Goal: Check status: Check status

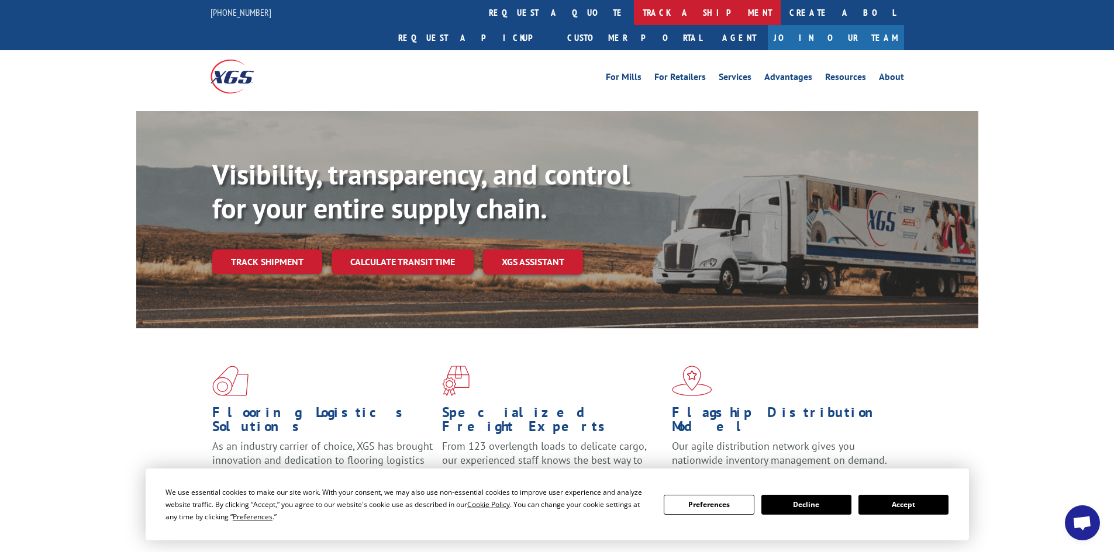
click at [634, 15] on link "track a shipment" at bounding box center [707, 12] width 147 height 25
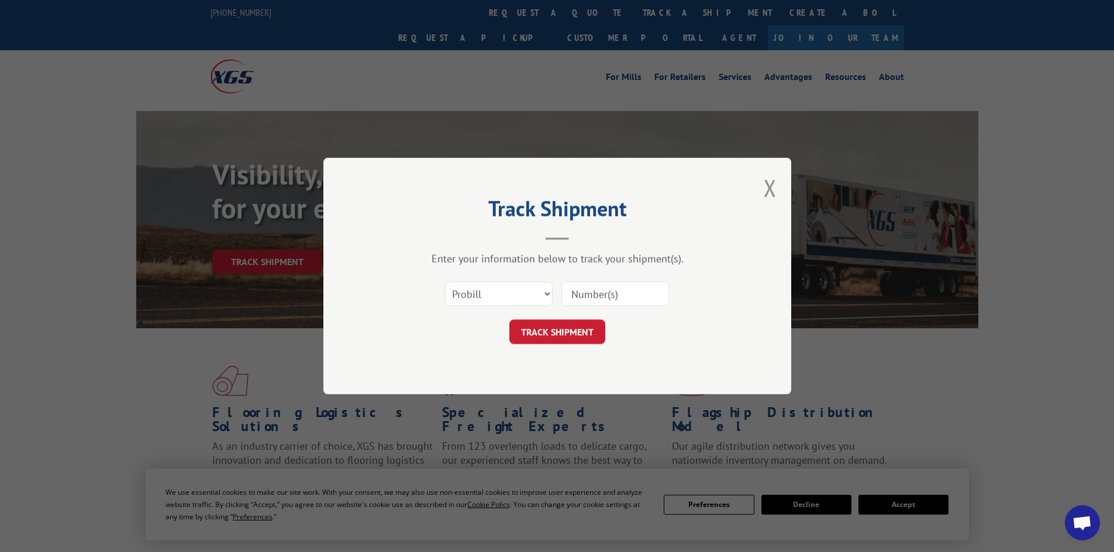
click at [590, 298] on input at bounding box center [615, 294] width 108 height 25
paste input "13721549"
type input "13721549"
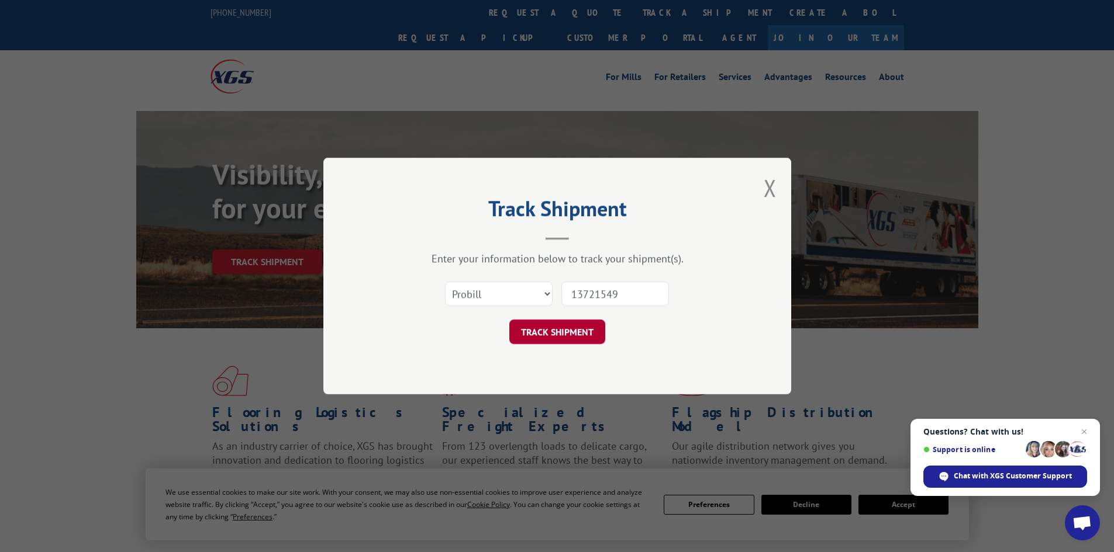
click at [582, 333] on button "TRACK SHIPMENT" at bounding box center [557, 332] width 96 height 25
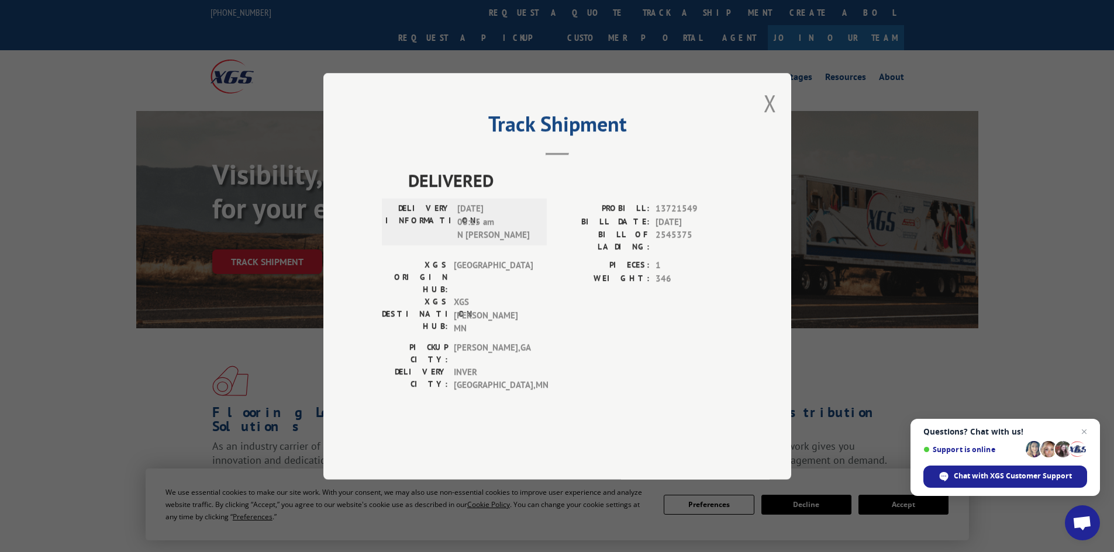
click at [755, 139] on div "Track Shipment DELIVERED DELIVERY INFORMATION: [DATE] 08:15 am N [PERSON_NAME] …" at bounding box center [557, 276] width 468 height 407
click at [783, 133] on div "Track Shipment DELIVERED DELIVERY INFORMATION: [DATE] 08:15 am N [PERSON_NAME] …" at bounding box center [557, 276] width 468 height 407
click at [769, 119] on button "Close modal" at bounding box center [769, 103] width 13 height 31
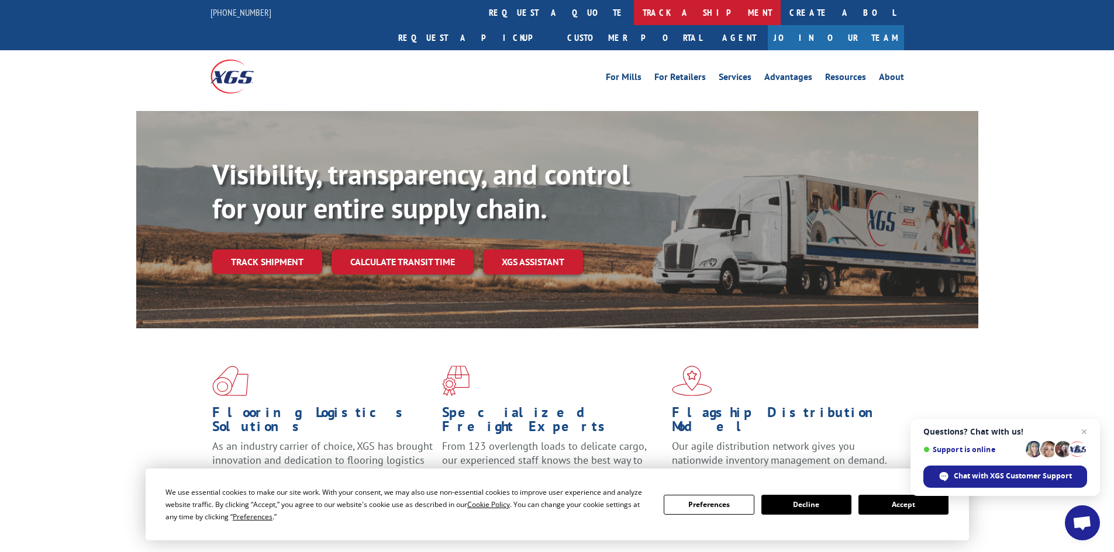
click at [539, 50] on div "For [PERSON_NAME] For Retailers Services Advantages Resources About For [PERSON…" at bounding box center [556, 76] width 693 height 52
click at [634, 16] on link "track a shipment" at bounding box center [707, 12] width 147 height 25
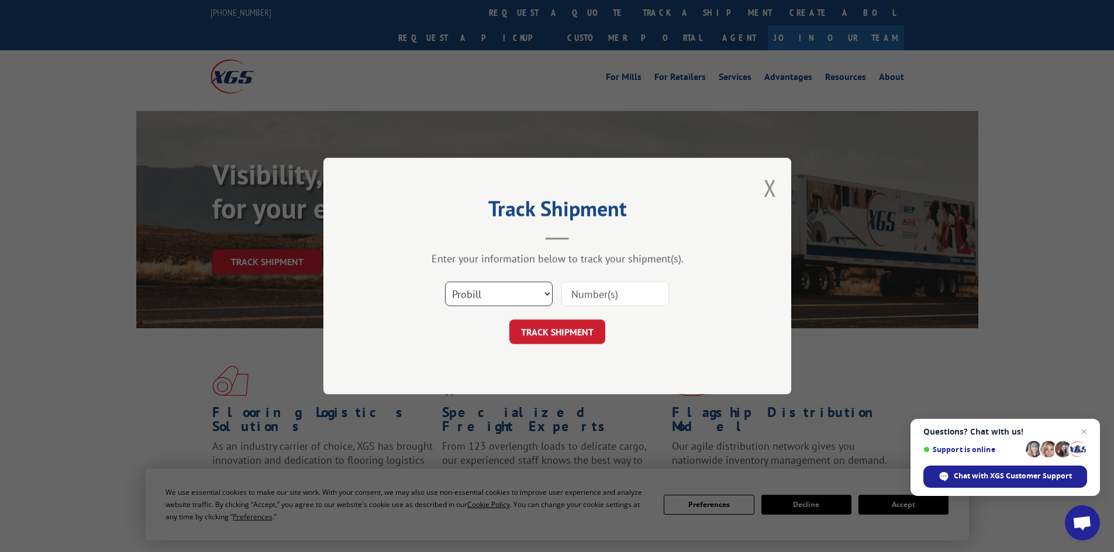
click at [482, 286] on select "Select category... Probill BOL PO" at bounding box center [499, 294] width 108 height 25
select select "bol"
click at [445, 282] on select "Select category... Probill BOL PO" at bounding box center [499, 294] width 108 height 25
click at [592, 295] on input at bounding box center [615, 294] width 108 height 25
paste input "13721549"
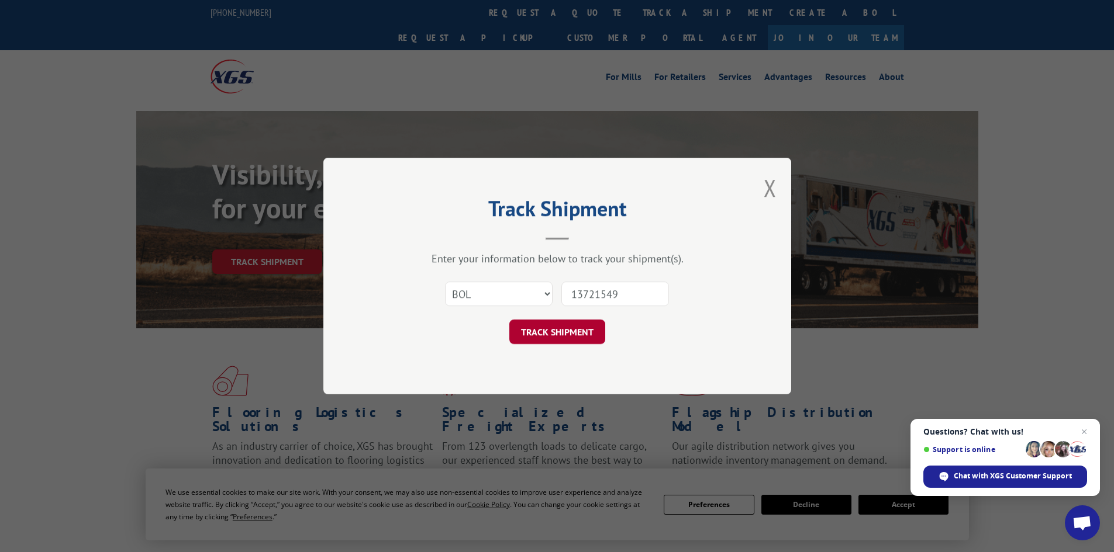
type input "13721549"
click at [571, 327] on button "TRACK SHIPMENT" at bounding box center [557, 332] width 96 height 25
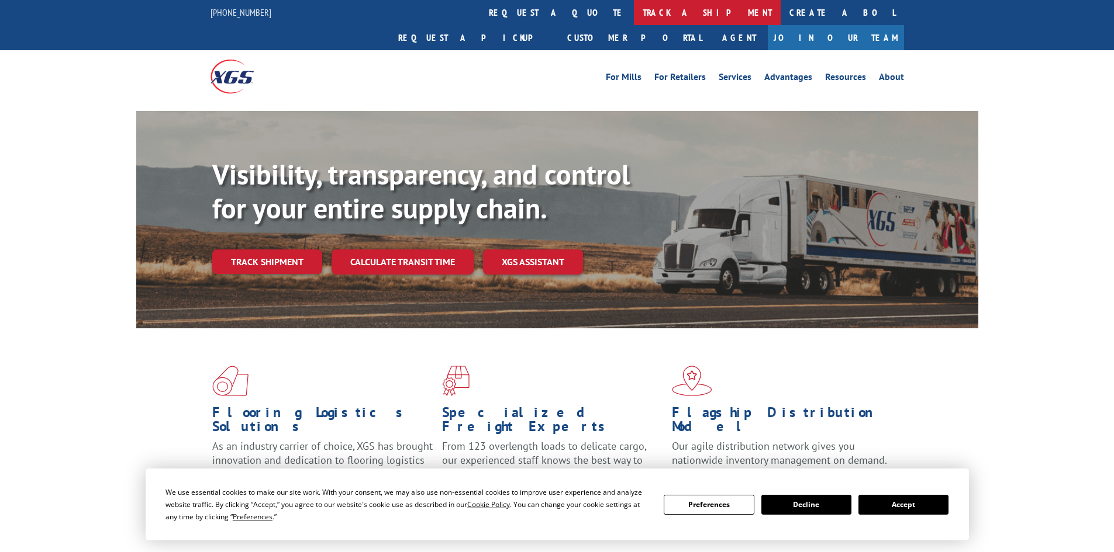
click at [634, 17] on link "track a shipment" at bounding box center [707, 12] width 147 height 25
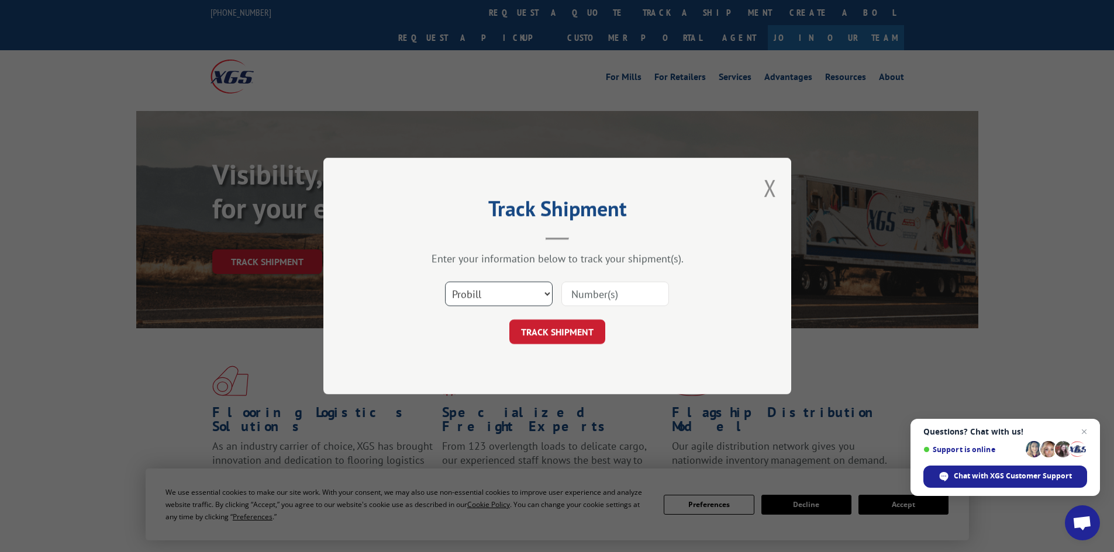
click at [519, 300] on select "Select category... Probill BOL PO" at bounding box center [499, 294] width 108 height 25
select select "bol"
click at [445, 282] on select "Select category... Probill BOL PO" at bounding box center [499, 294] width 108 height 25
click at [607, 305] on input at bounding box center [615, 294] width 108 height 25
paste input "17936267"
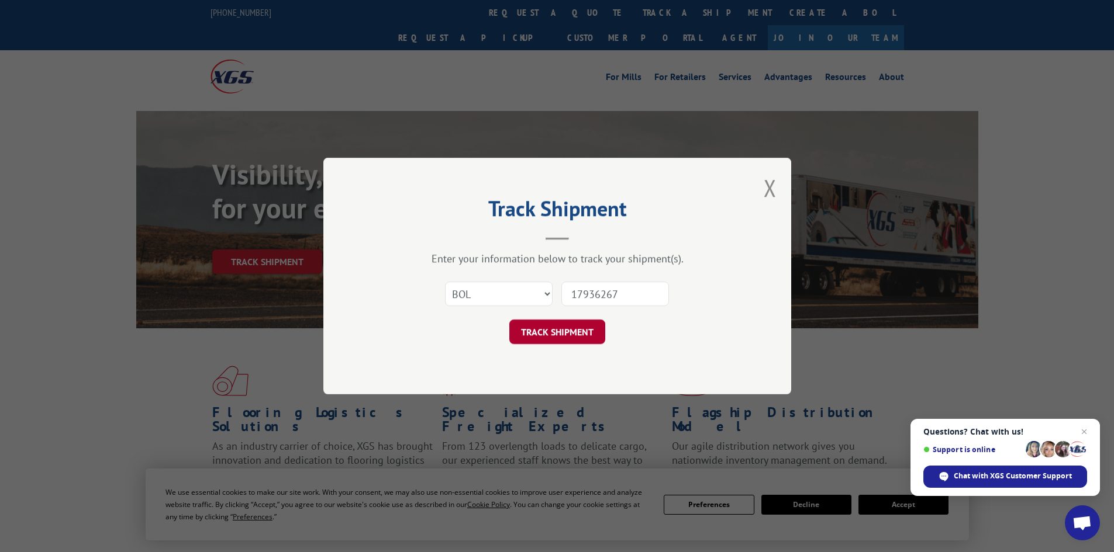
type input "17936267"
click at [568, 340] on button "TRACK SHIPMENT" at bounding box center [557, 332] width 96 height 25
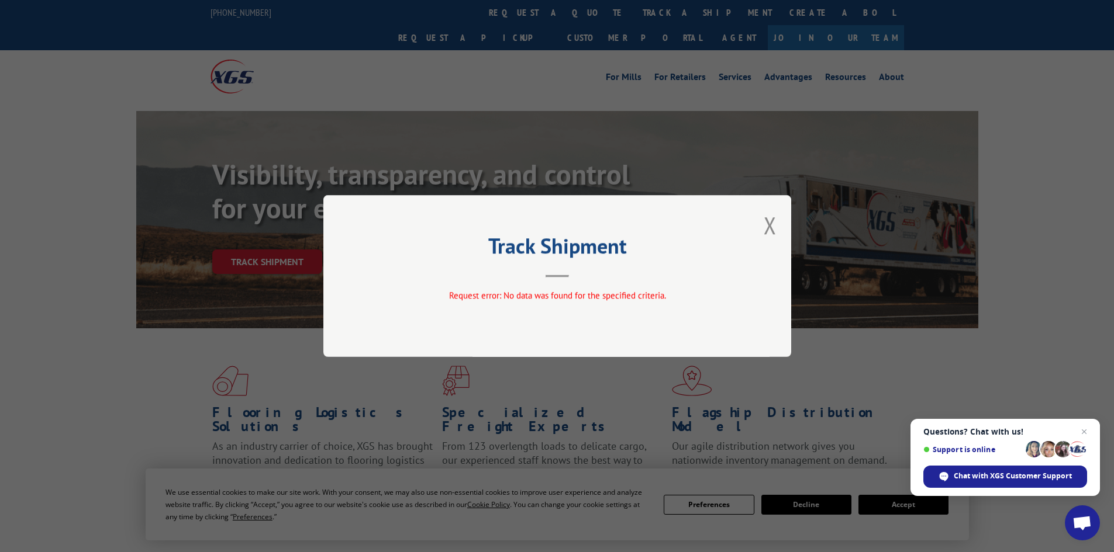
click at [781, 236] on div "Track Shipment Request error: No data was found for the specified criteria." at bounding box center [557, 276] width 468 height 162
click at [778, 236] on div "Track Shipment Request error: No data was found for the specified criteria." at bounding box center [557, 276] width 468 height 162
click at [774, 231] on button "Close modal" at bounding box center [769, 225] width 13 height 31
